Goal: Task Accomplishment & Management: Manage account settings

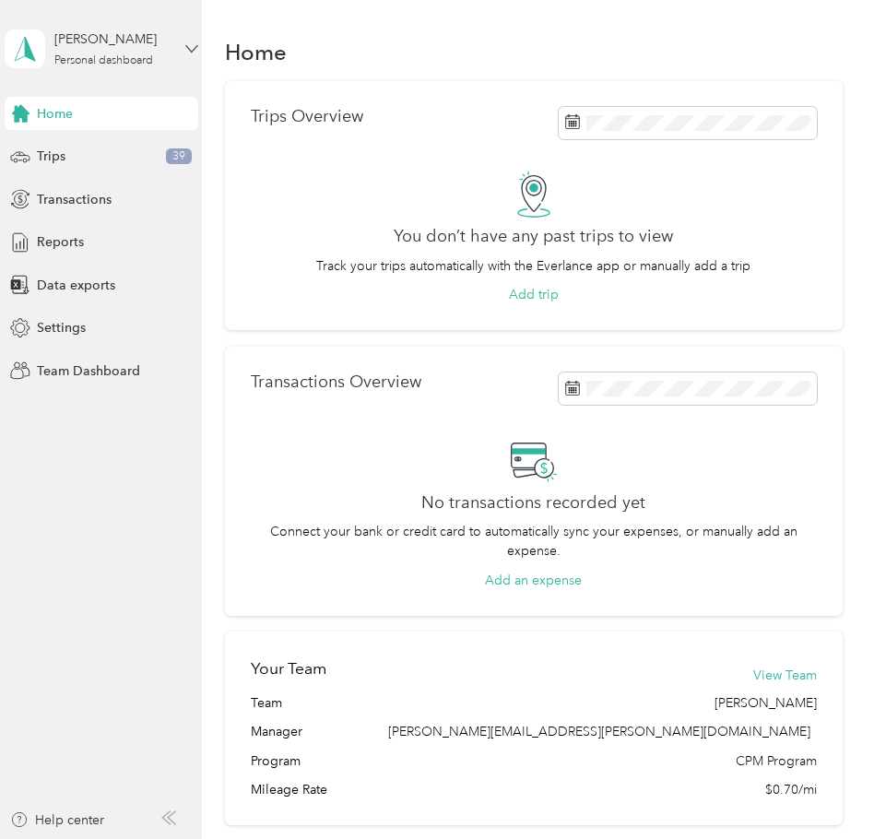
click at [196, 44] on icon at bounding box center [191, 48] width 13 height 13
click at [104, 157] on div "Team dashboard" at bounding box center [303, 151] width 570 height 32
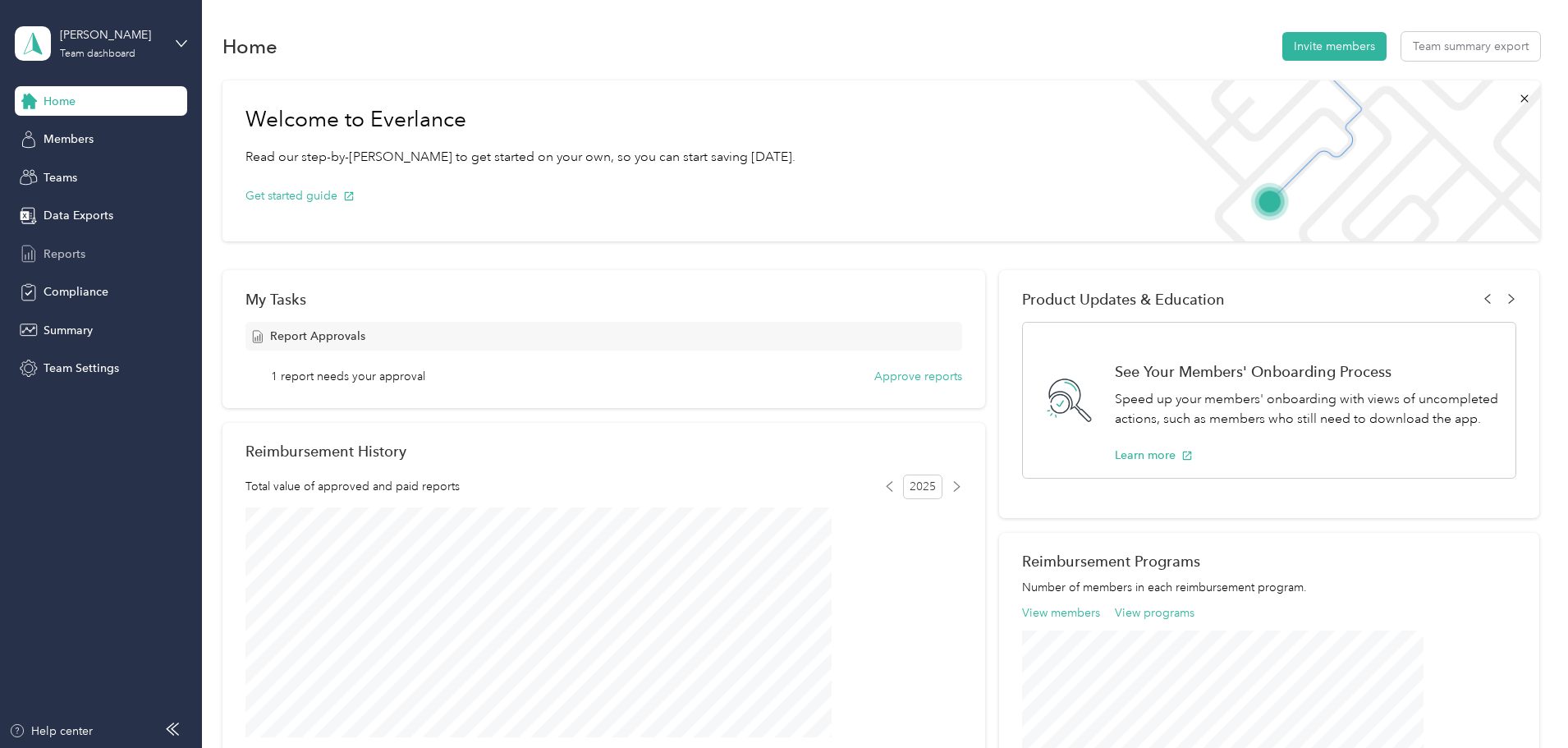
click at [77, 255] on span "Reports" at bounding box center [64, 254] width 42 height 17
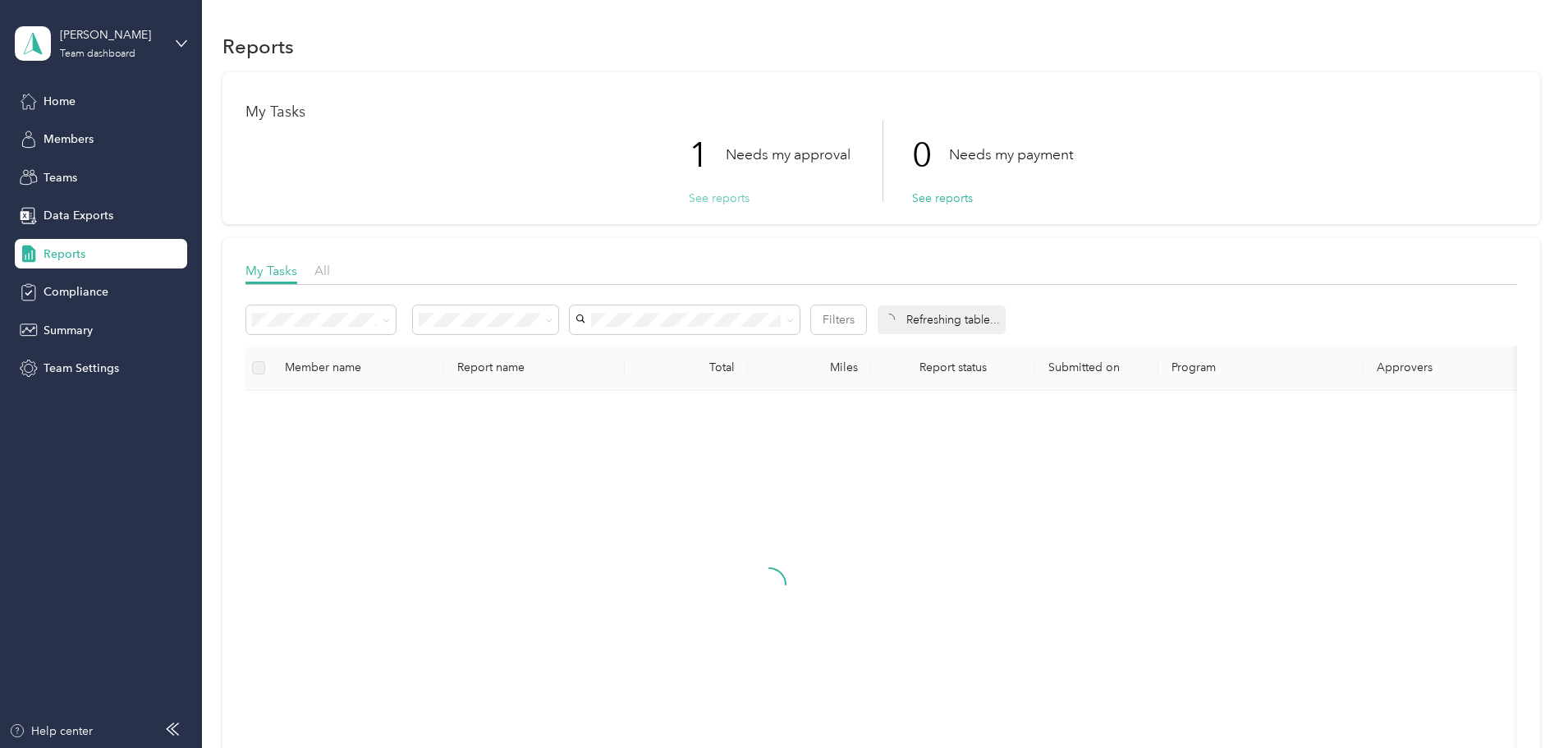
click at [731, 195] on button "See reports" at bounding box center [719, 198] width 61 height 17
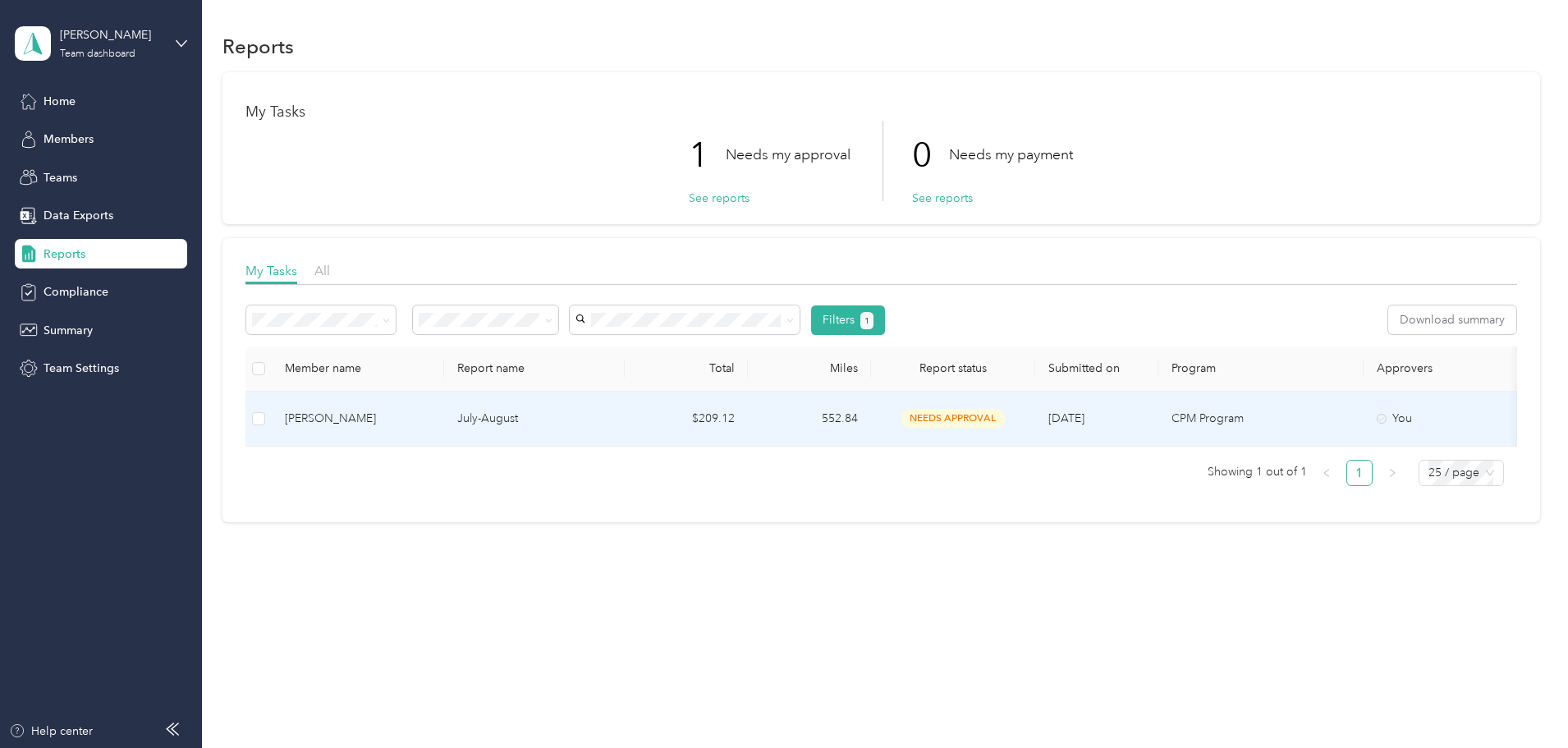
click at [431, 421] on div "[PERSON_NAME]" at bounding box center [358, 419] width 146 height 18
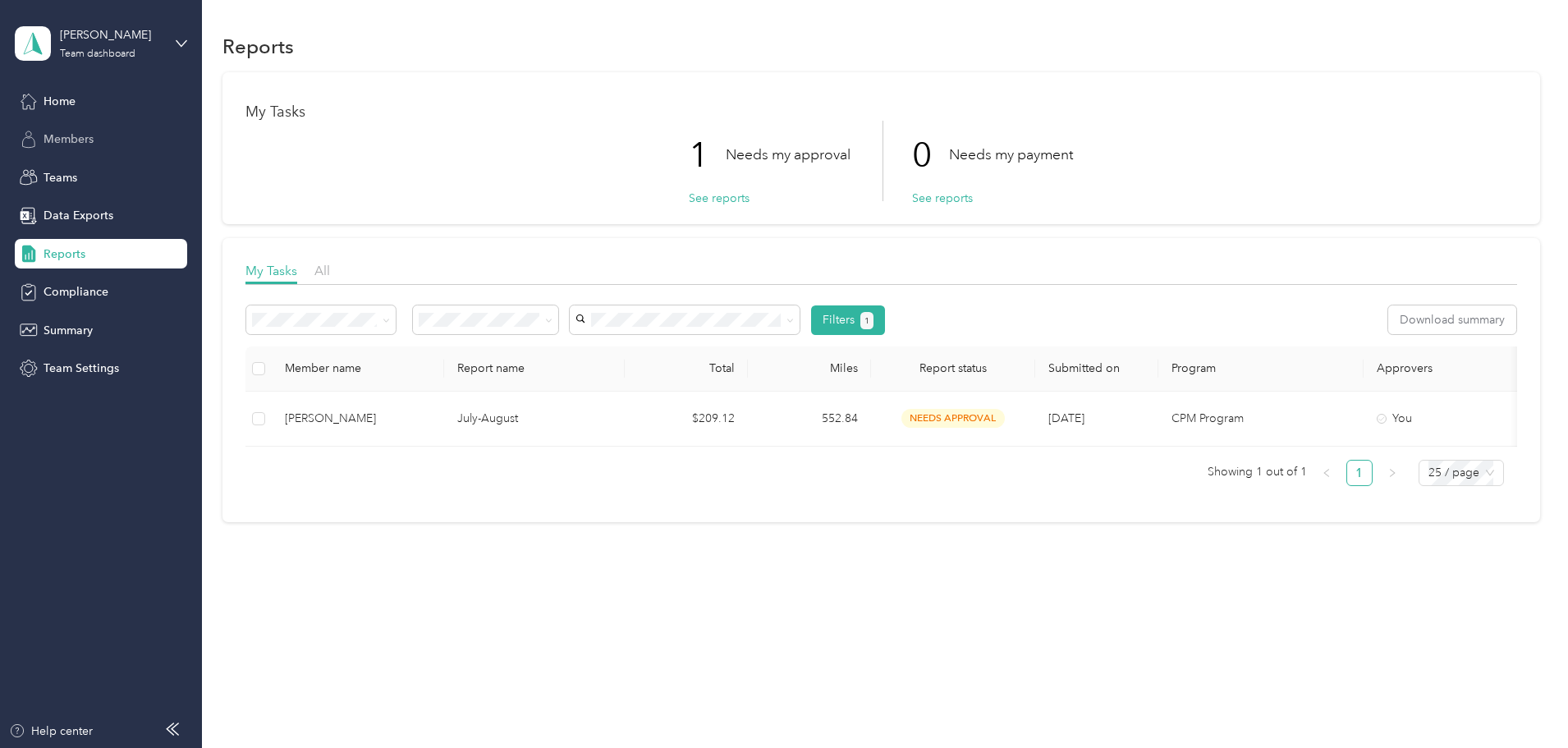
click at [103, 129] on div "Members" at bounding box center [102, 139] width 173 height 29
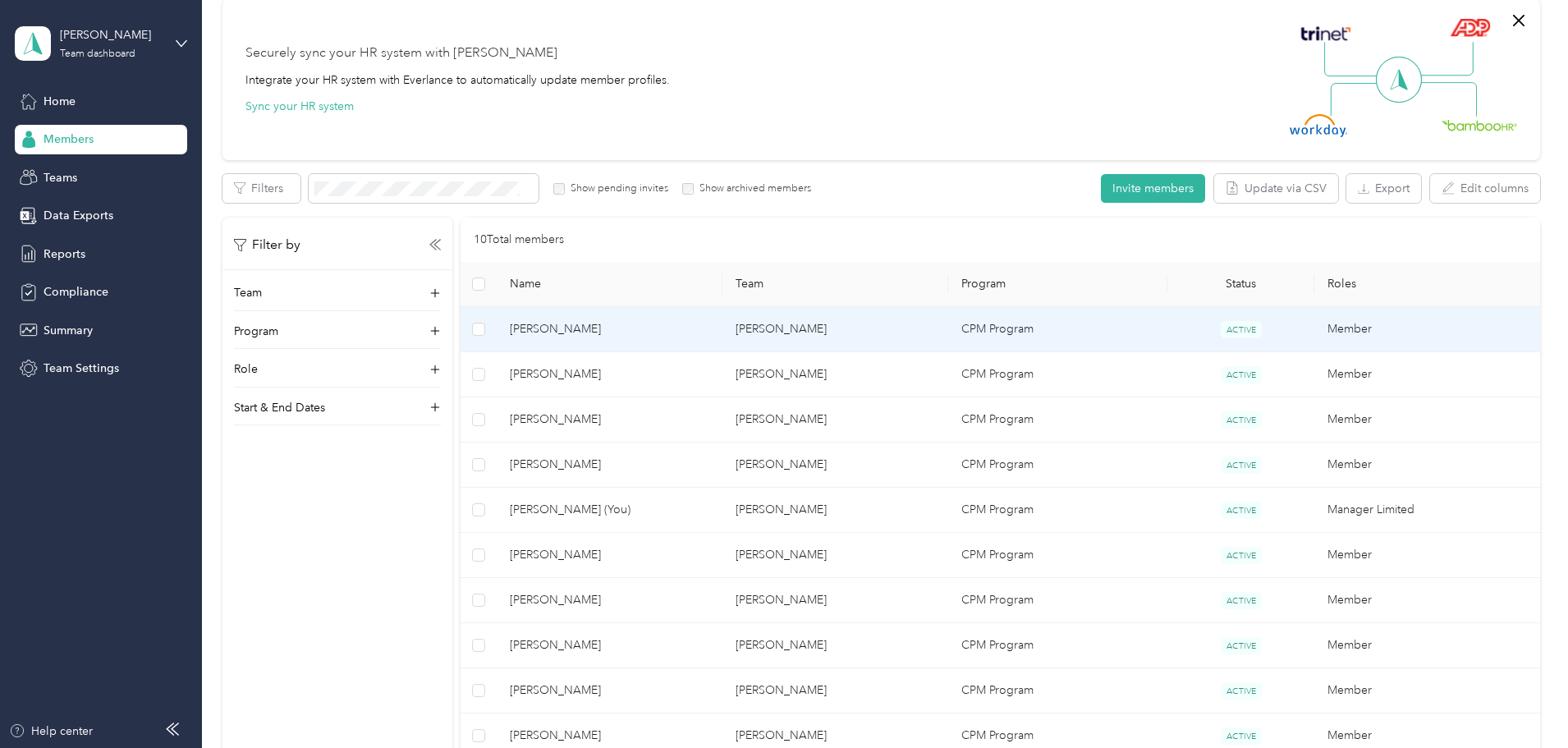
scroll to position [164, 0]
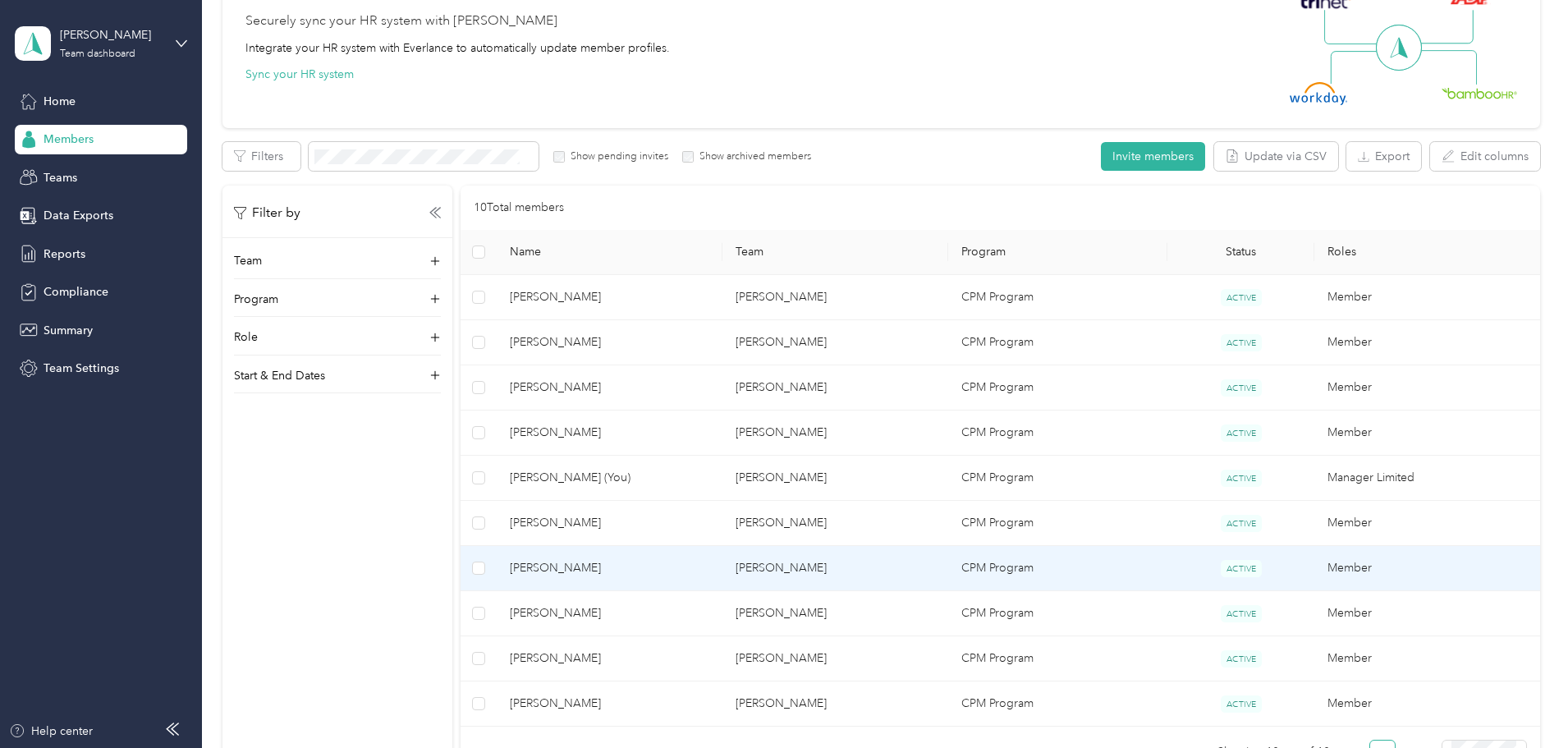
click at [666, 573] on span "[PERSON_NAME]" at bounding box center [609, 568] width 200 height 18
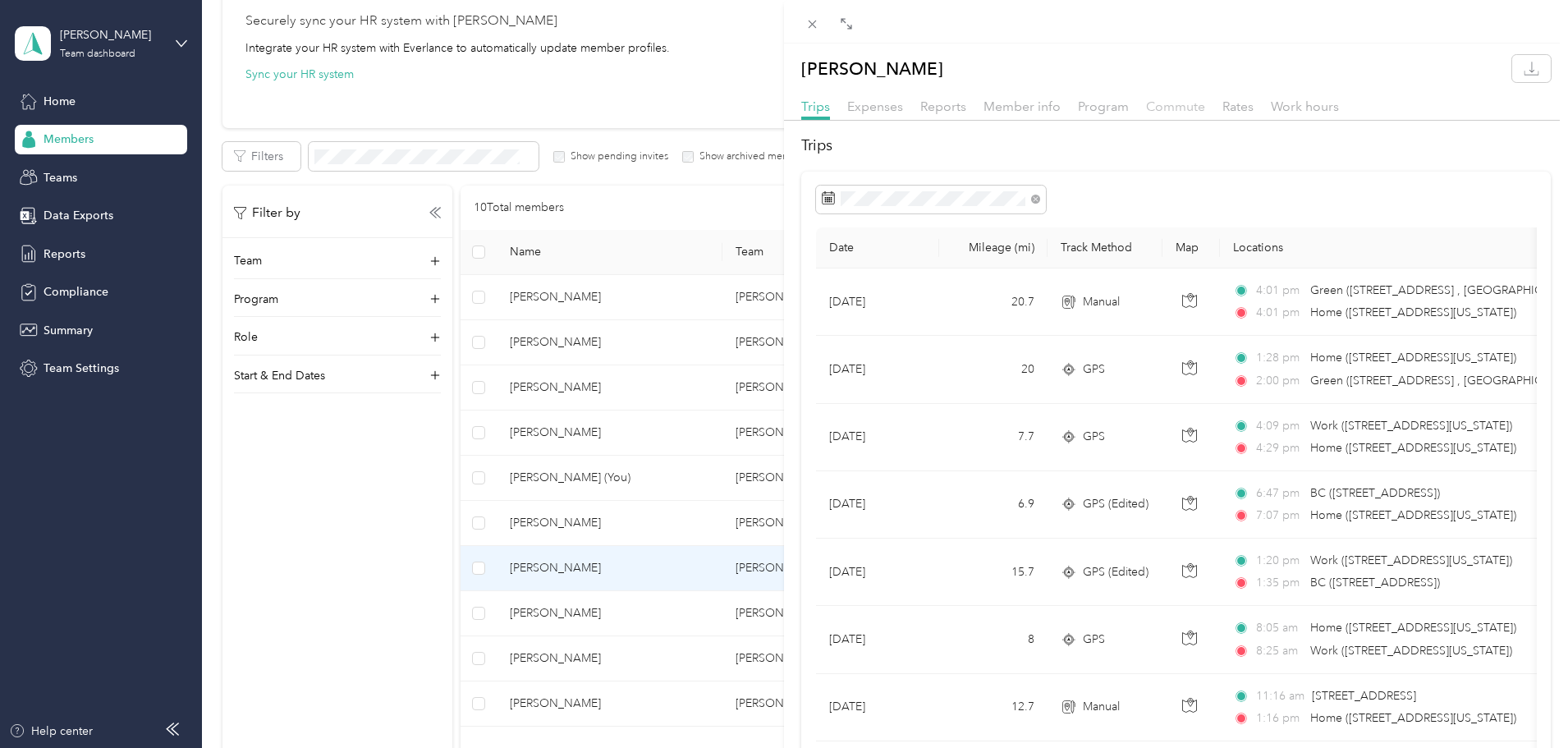
click at [778, 104] on span "Commute" at bounding box center [1176, 107] width 59 height 16
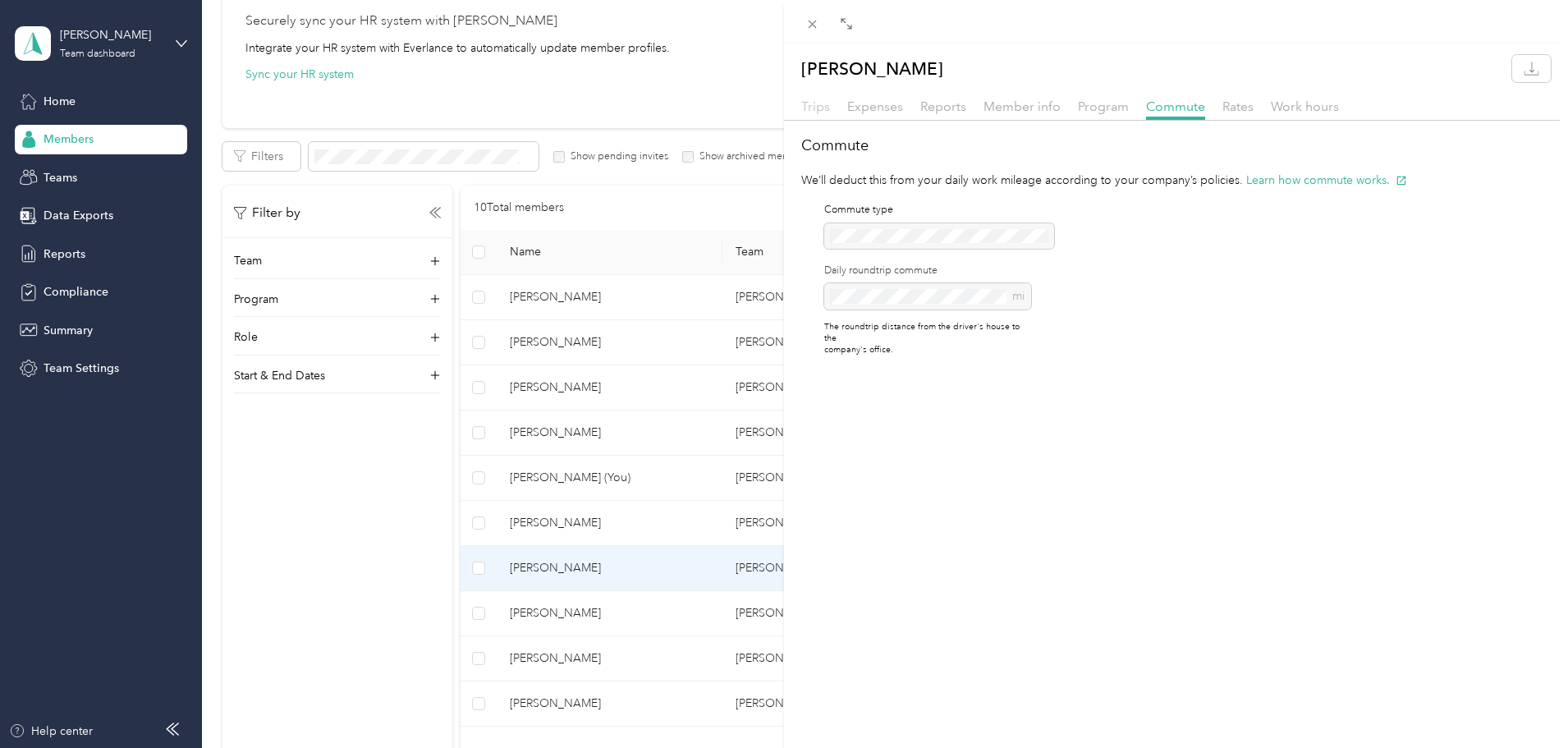
click at [778, 108] on span "Trips" at bounding box center [816, 107] width 29 height 16
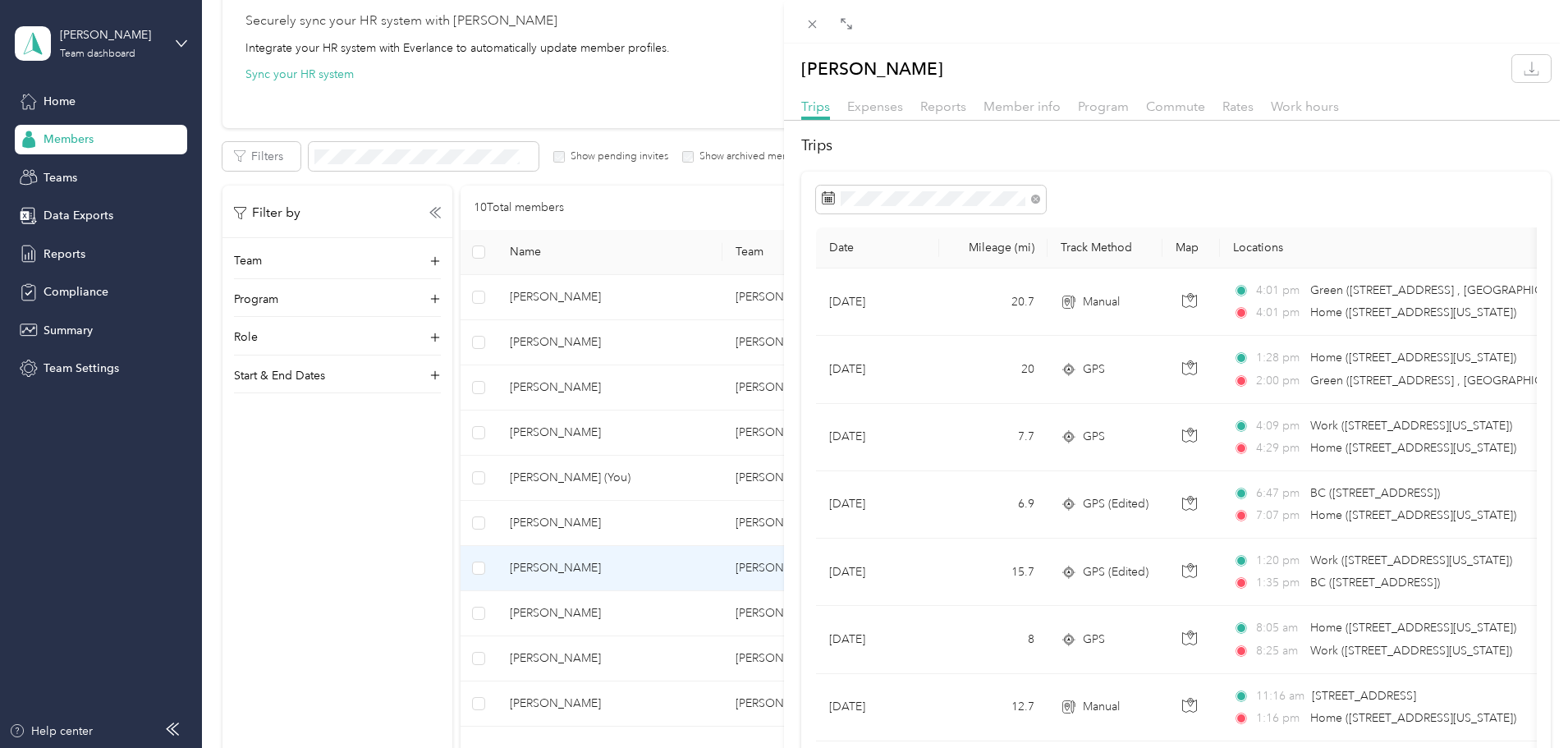
drag, startPoint x: 99, startPoint y: 244, endPoint x: 99, endPoint y: 259, distance: 15.0
click at [99, 251] on div "[PERSON_NAME] Trips Expenses Reports Member info Program Commute Rates Work hou…" at bounding box center [784, 374] width 1568 height 748
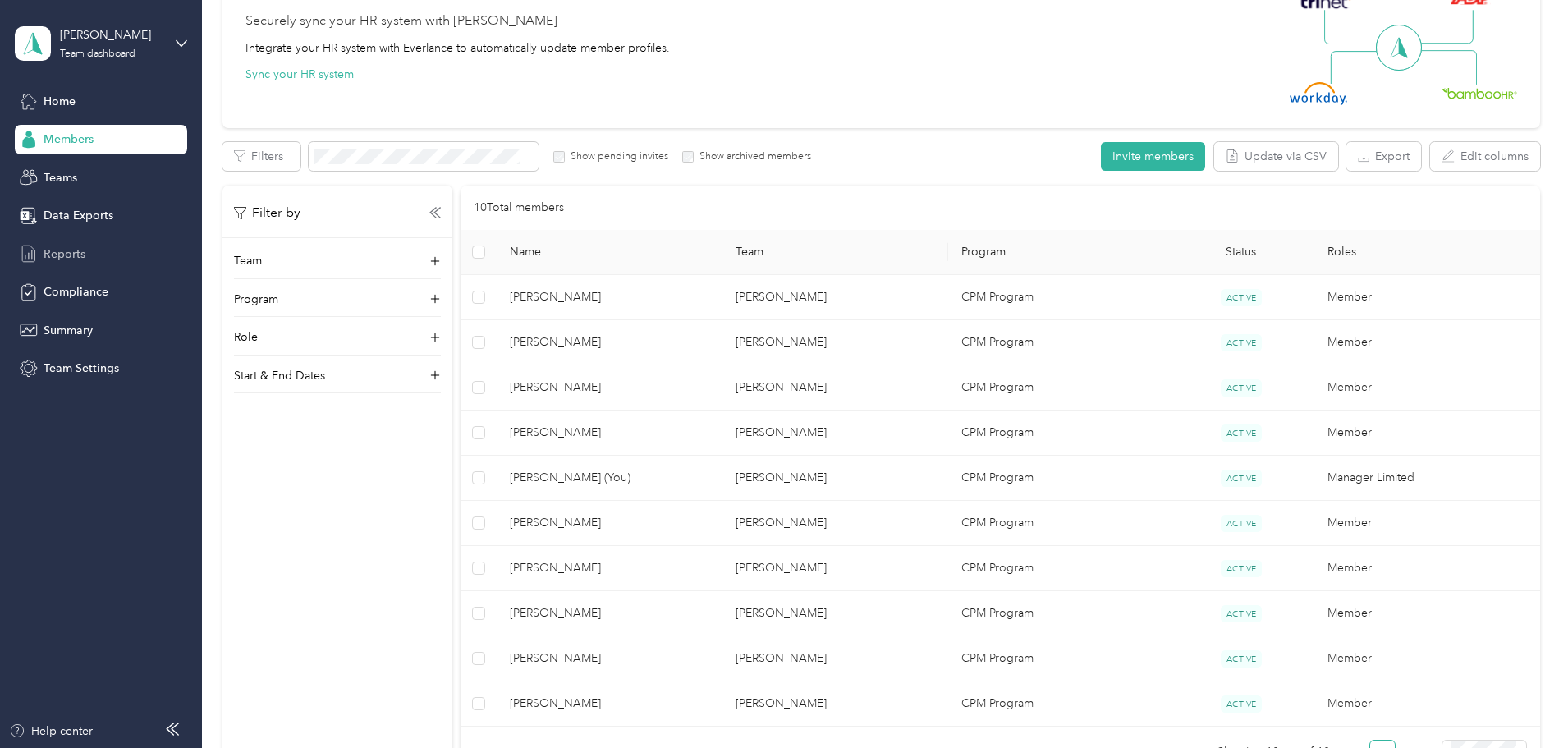
click at [70, 248] on span "Reports" at bounding box center [64, 254] width 42 height 17
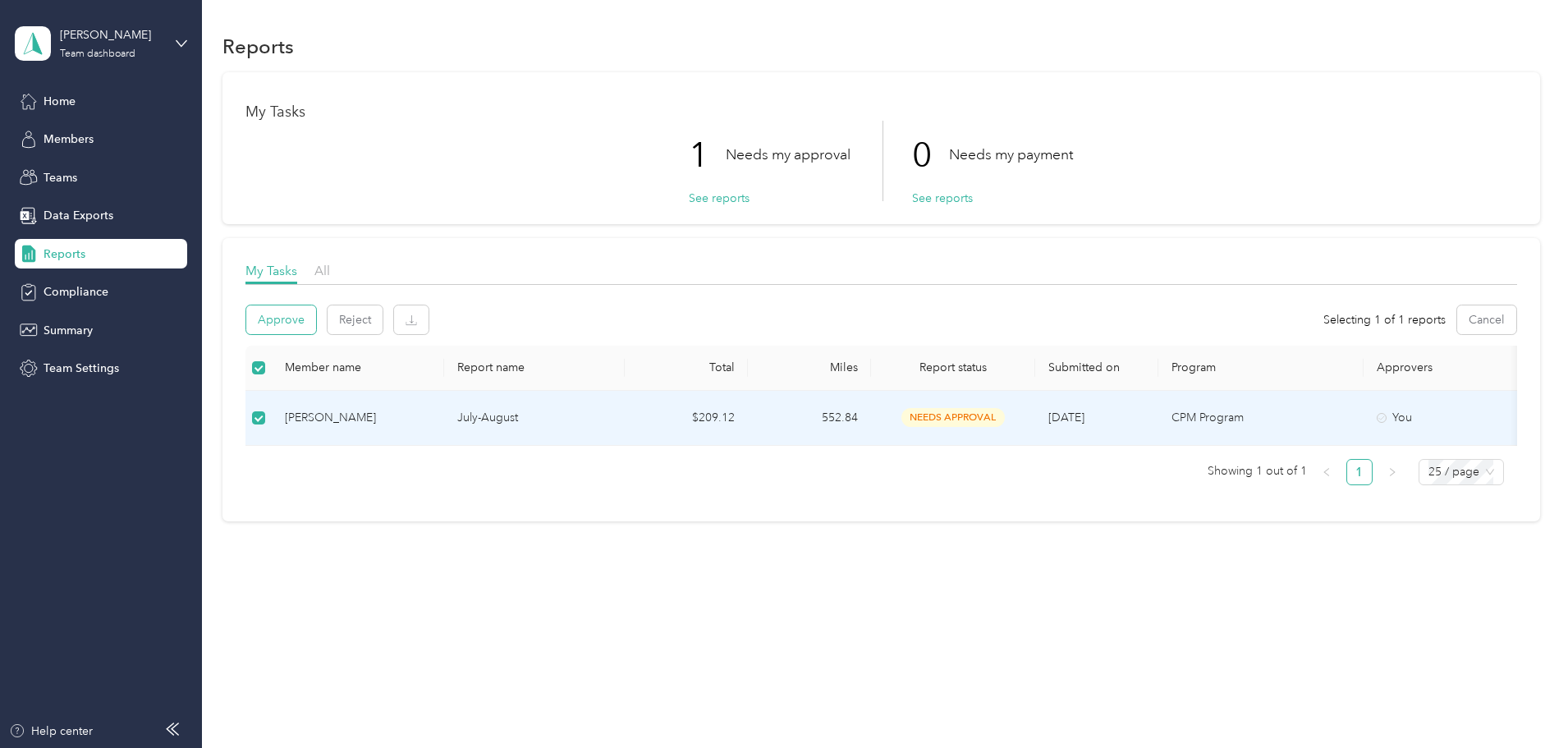
click at [316, 326] on button "Approve" at bounding box center [281, 320] width 69 height 28
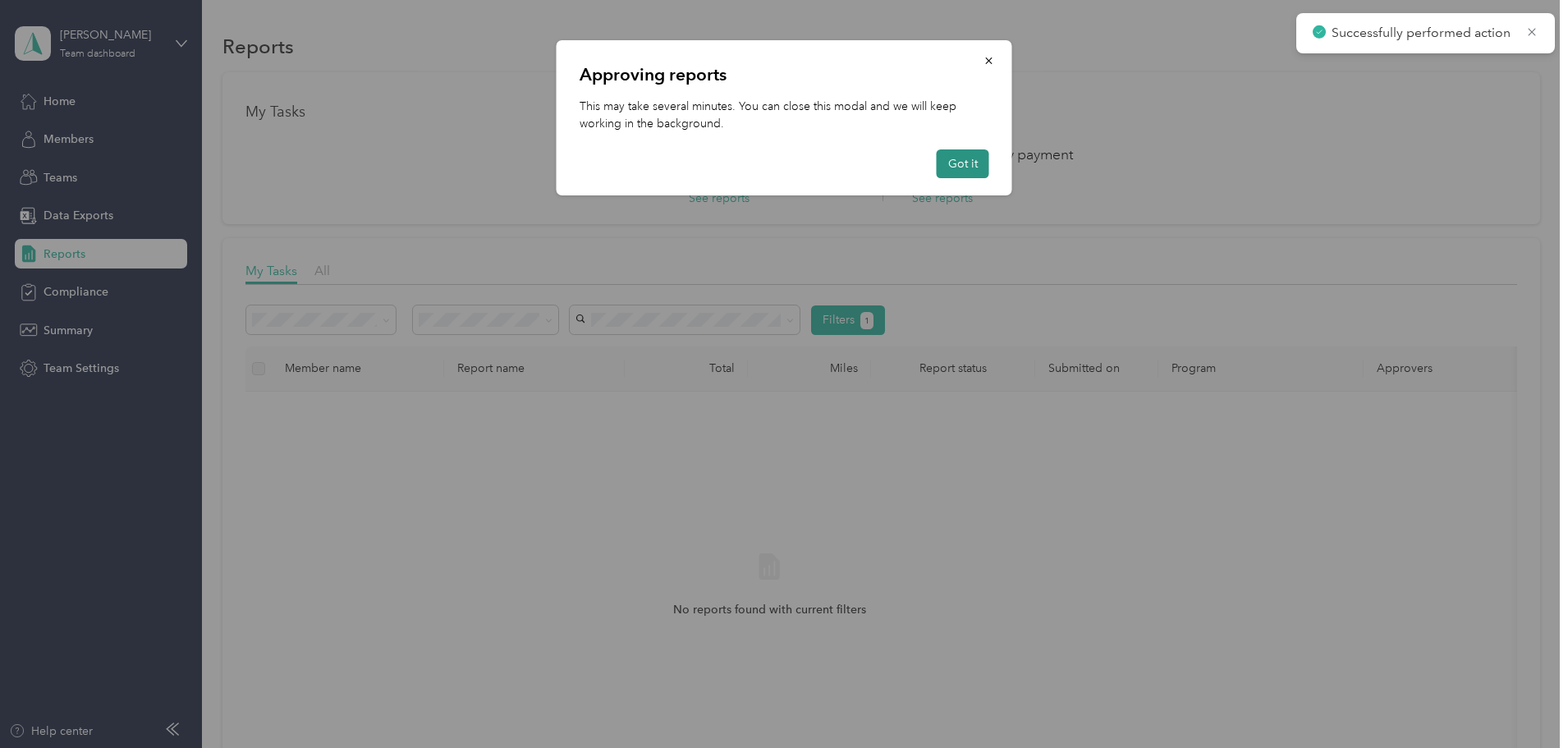
click at [778, 159] on button "Got it" at bounding box center [963, 164] width 53 height 28
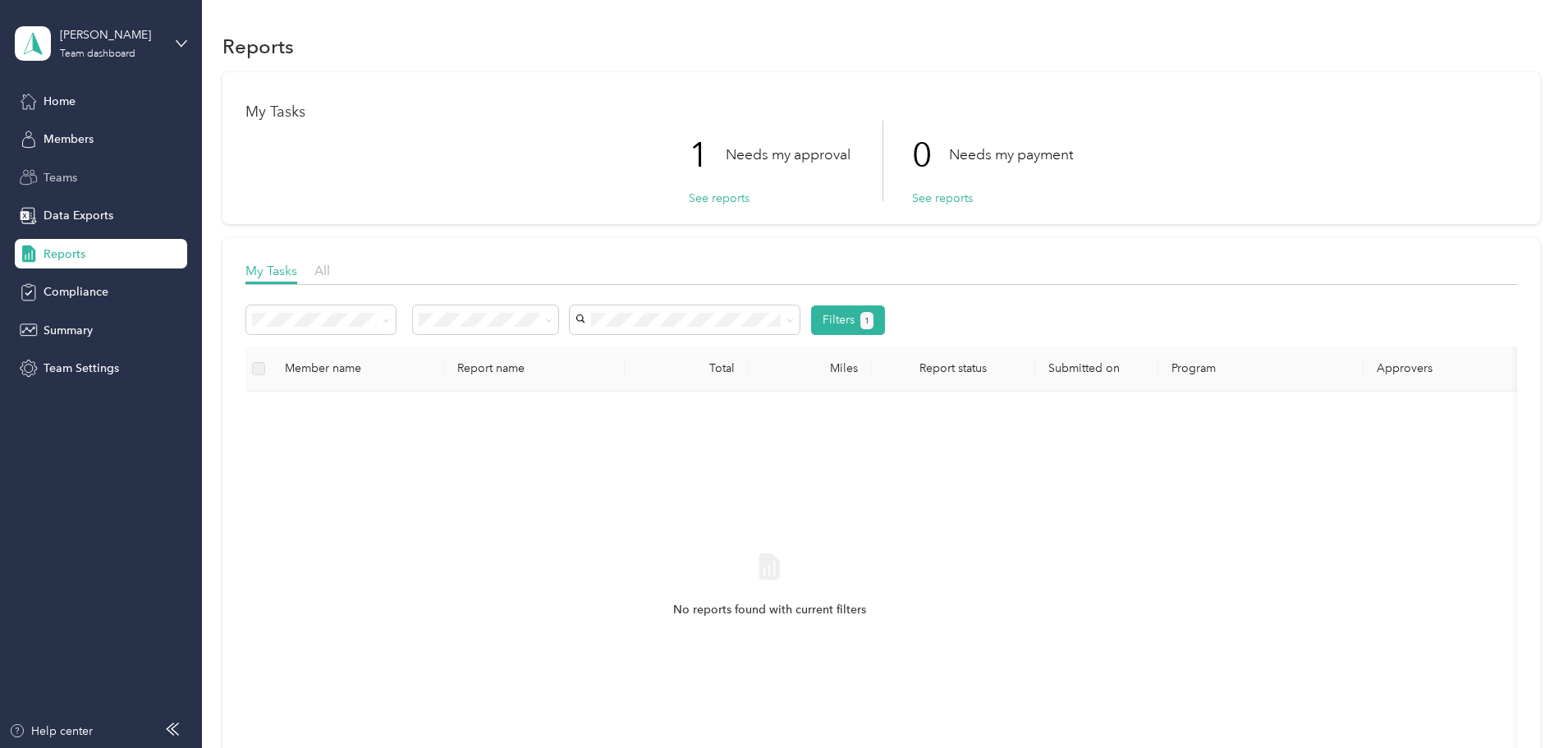
click at [83, 175] on div "Teams" at bounding box center [102, 176] width 173 height 29
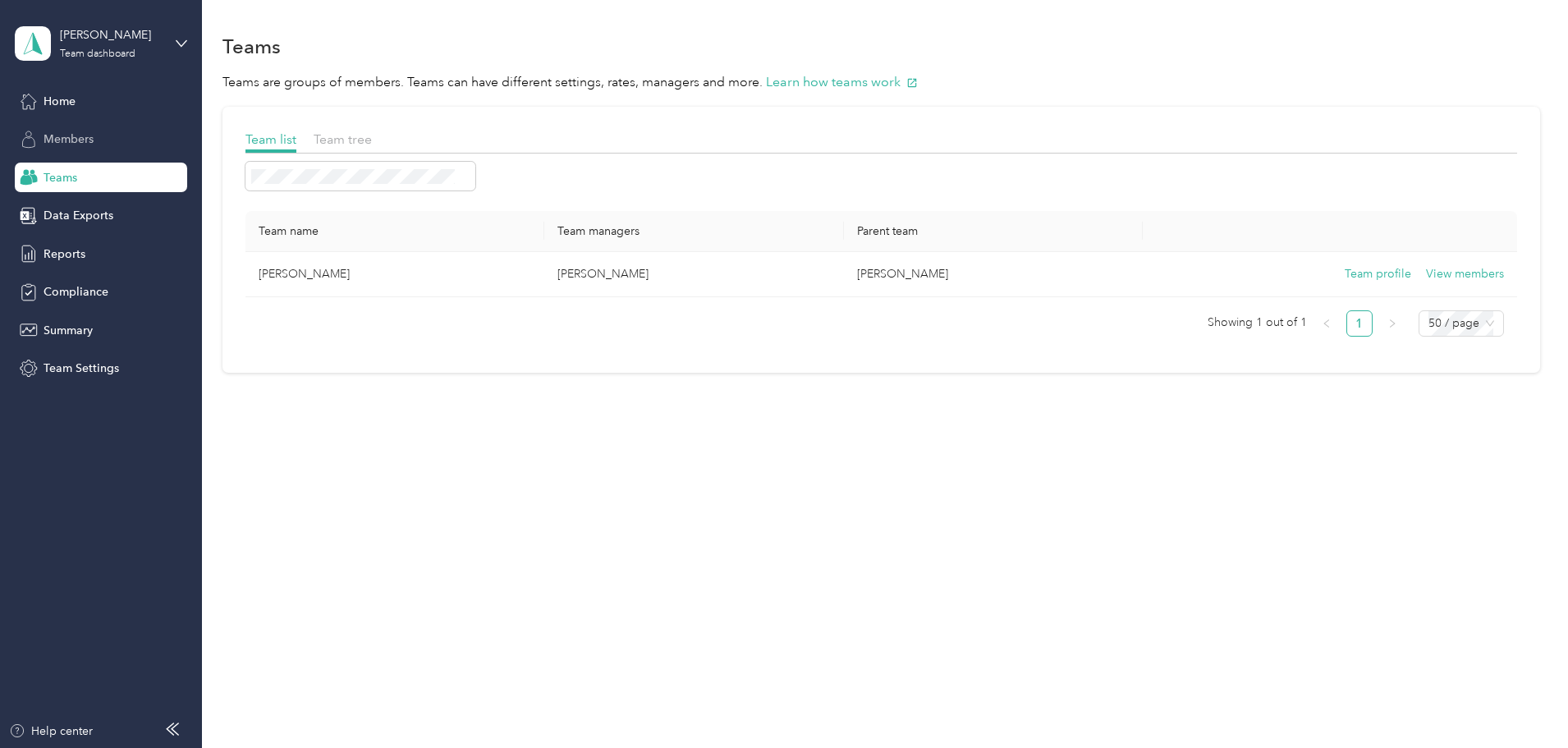
click at [27, 127] on div "Members" at bounding box center [102, 139] width 173 height 29
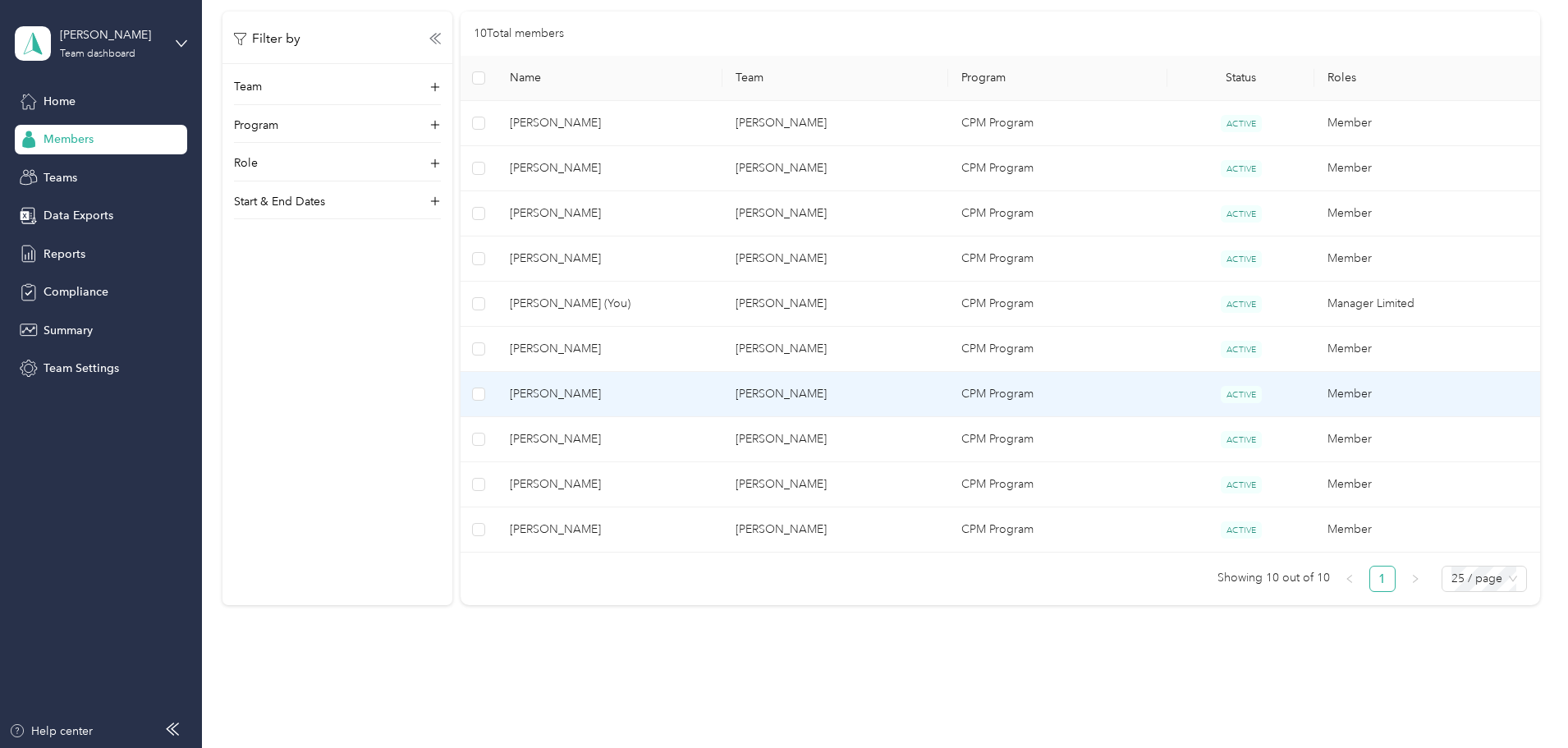
scroll to position [379, 0]
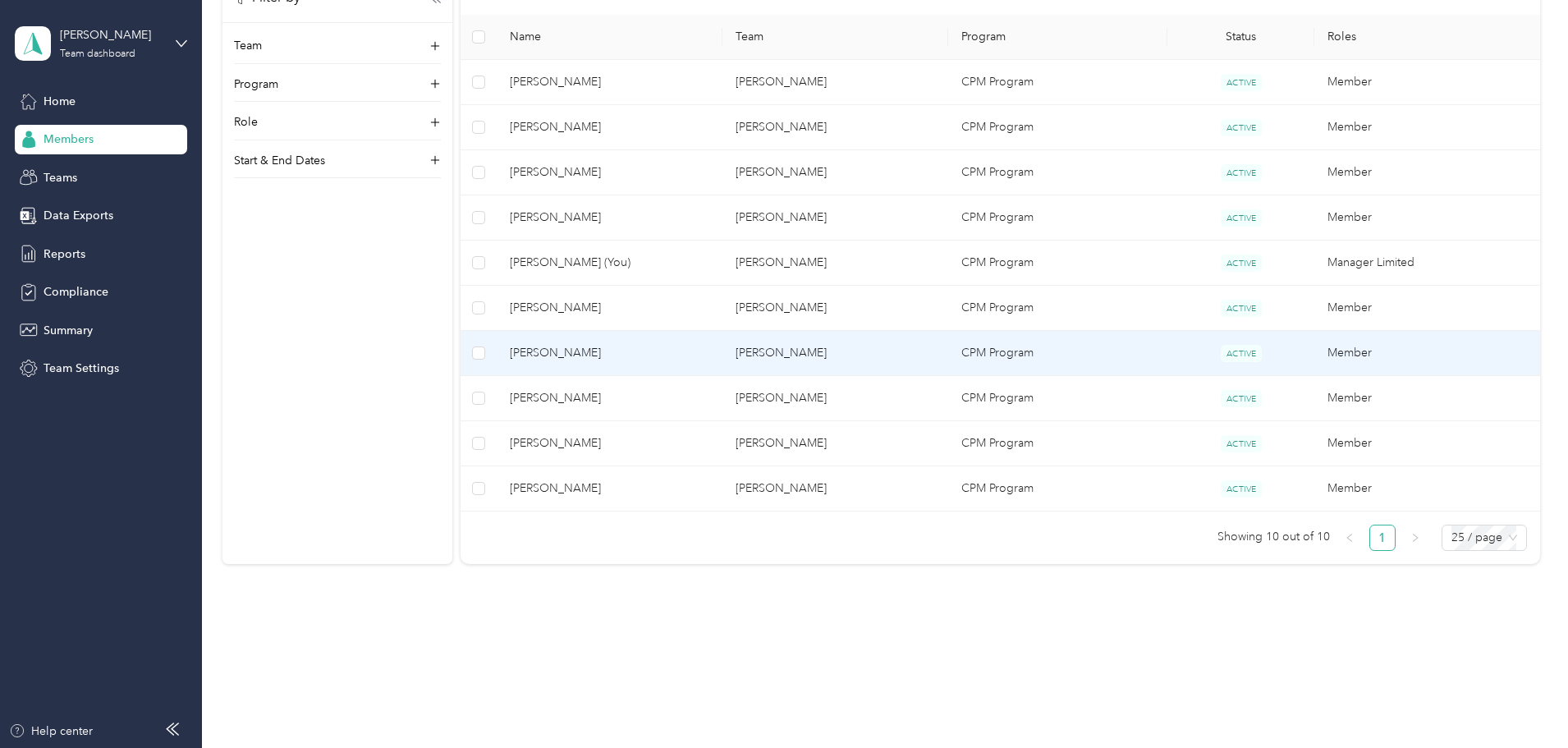
click at [677, 352] on span "[PERSON_NAME]" at bounding box center [609, 353] width 200 height 18
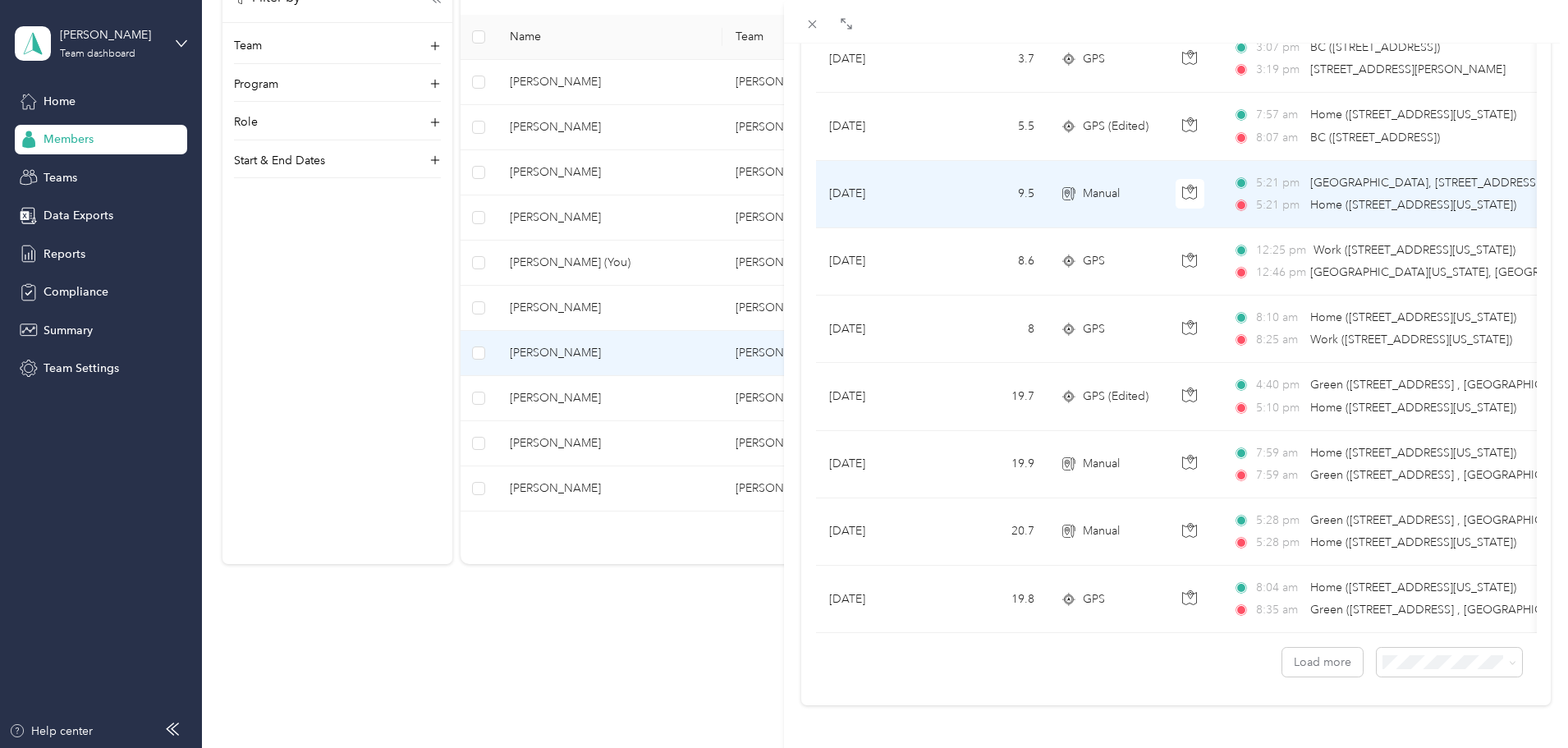
scroll to position [1347, 0]
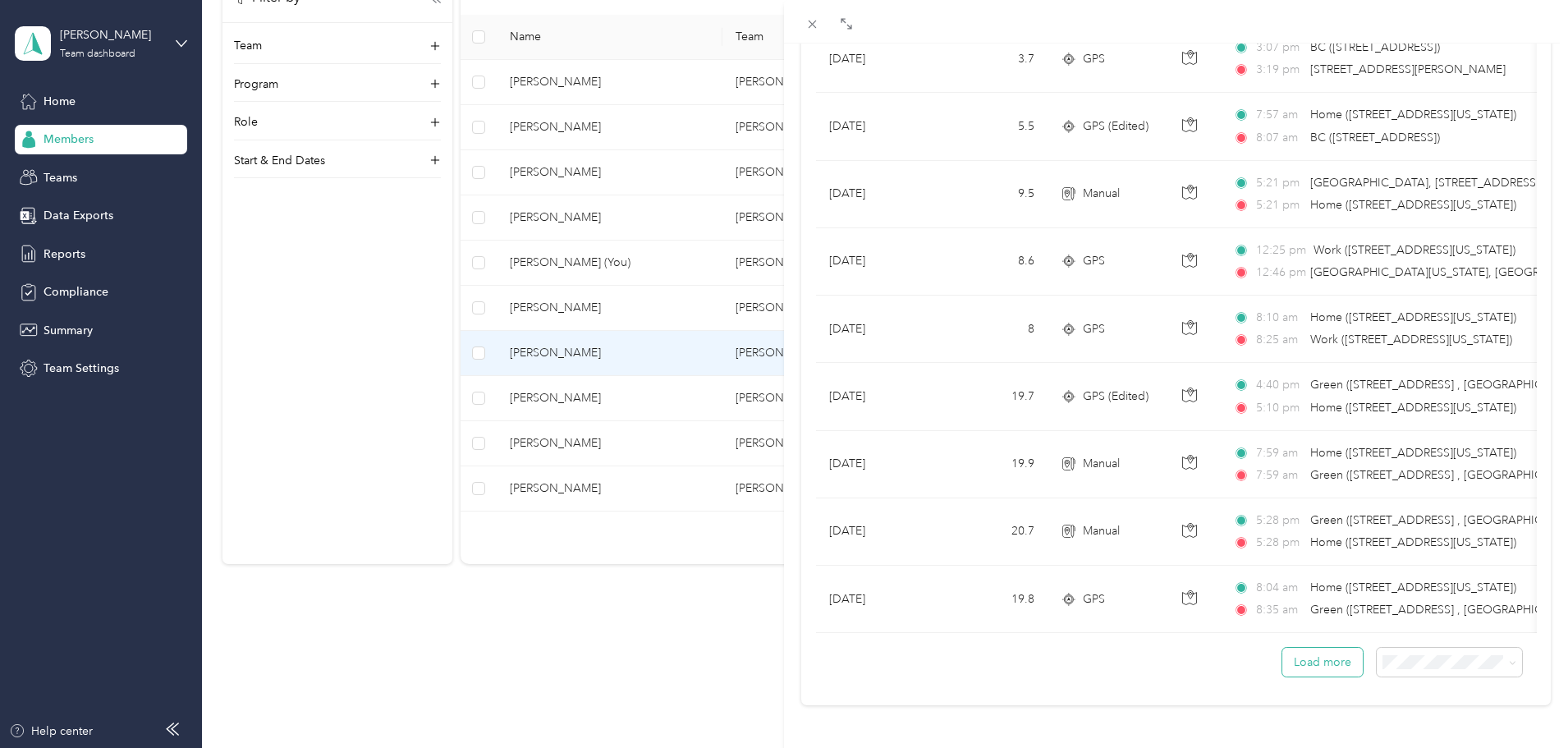
click at [778, 658] on button "Load more" at bounding box center [1323, 662] width 80 height 28
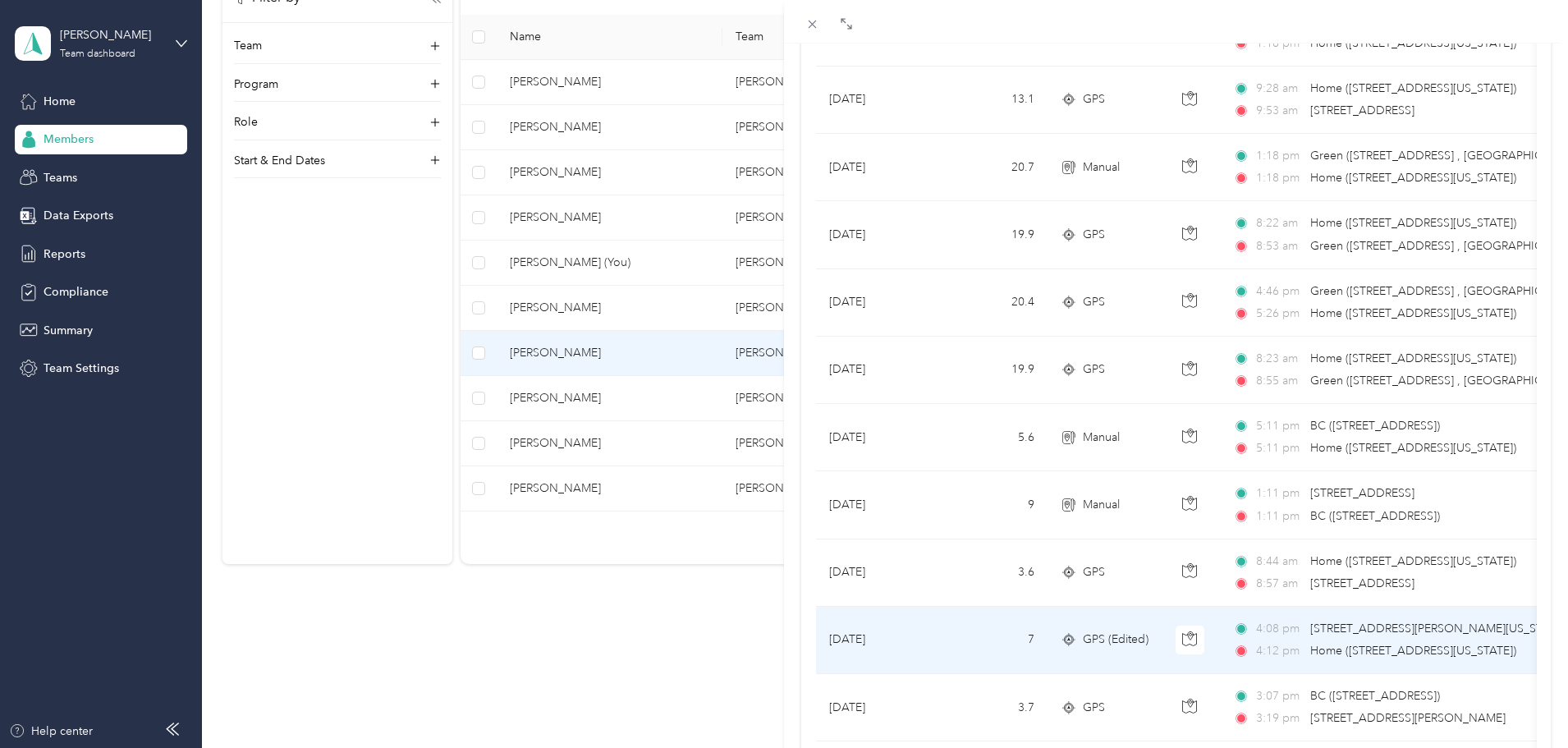
scroll to position [691, 0]
